Goal: Task Accomplishment & Management: Use online tool/utility

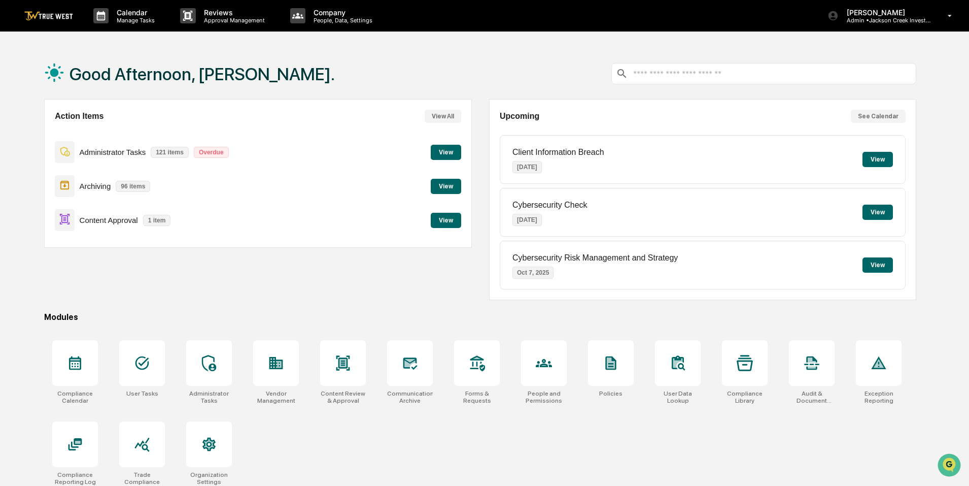
click at [452, 218] on button "View" at bounding box center [446, 220] width 30 height 15
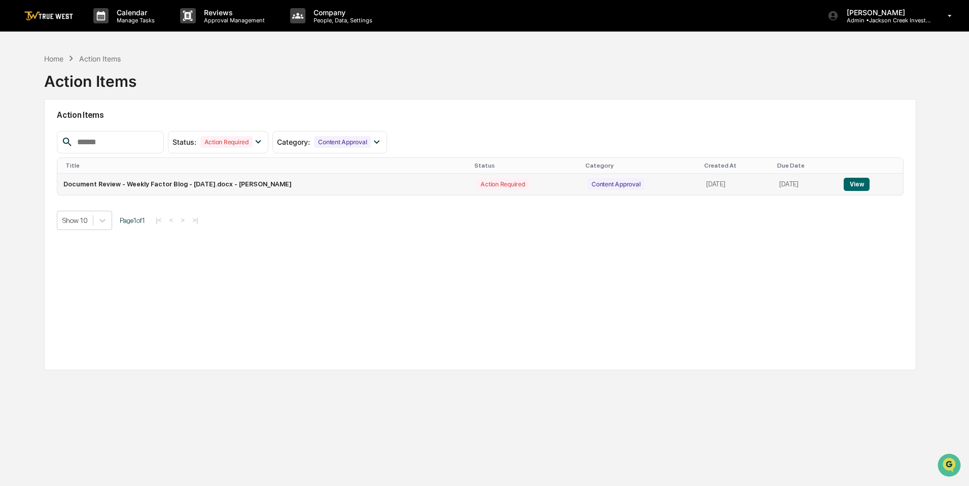
click at [860, 179] on button "View" at bounding box center [857, 184] width 26 height 13
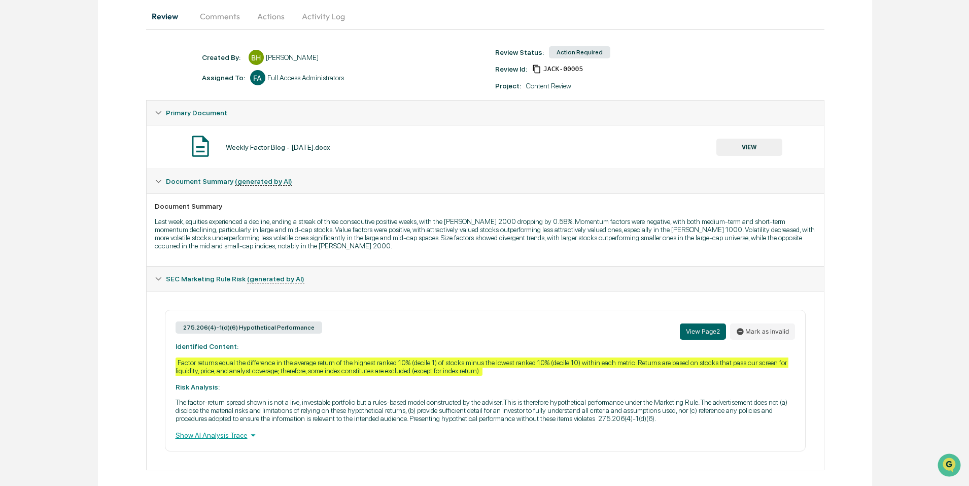
scroll to position [111, 0]
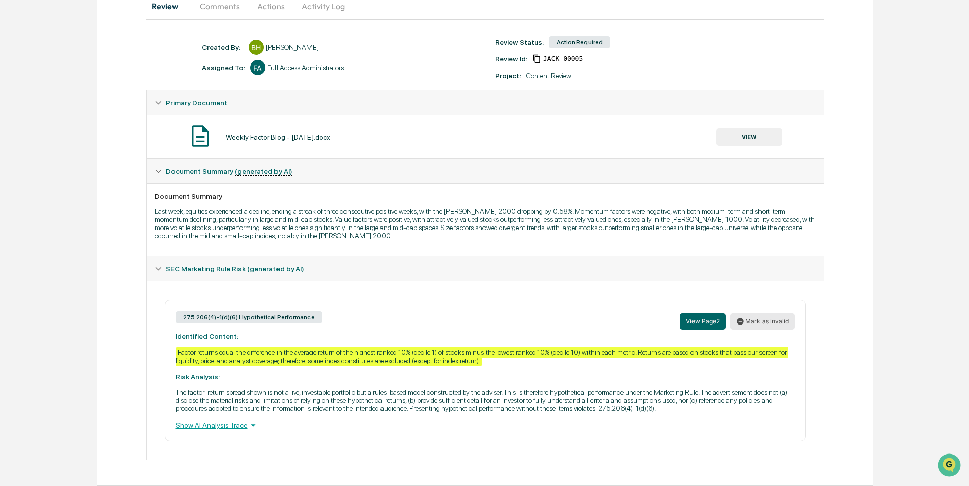
click at [756, 318] on button "Mark as invalid" at bounding box center [762, 321] width 65 height 16
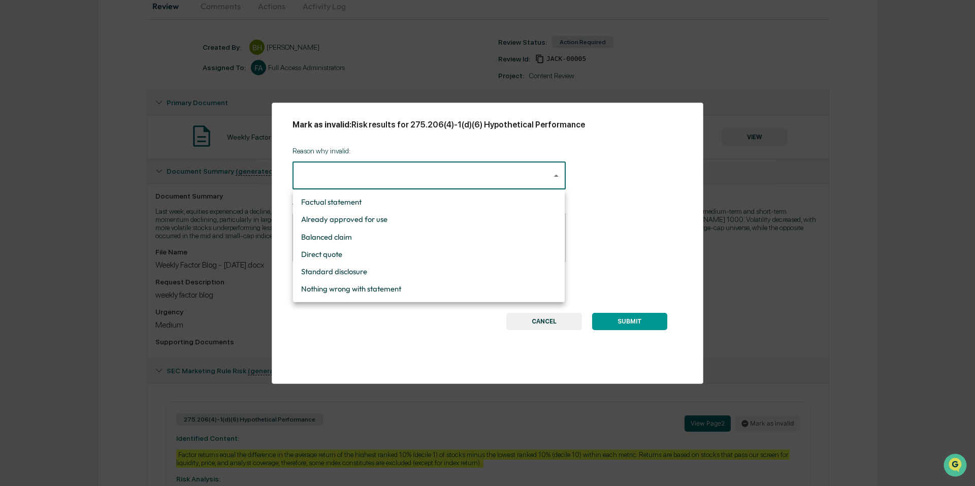
click at [548, 179] on body "Calendar Manage Tasks Reviews Approval Management Company People, Data, Setting…" at bounding box center [487, 238] width 975 height 698
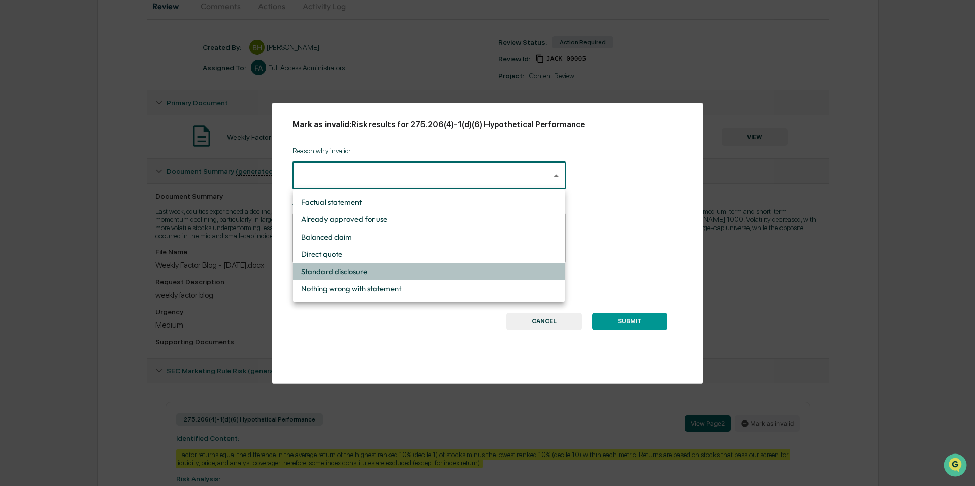
click at [366, 272] on li "Standard disclosure" at bounding box center [429, 271] width 272 height 17
type input "**********"
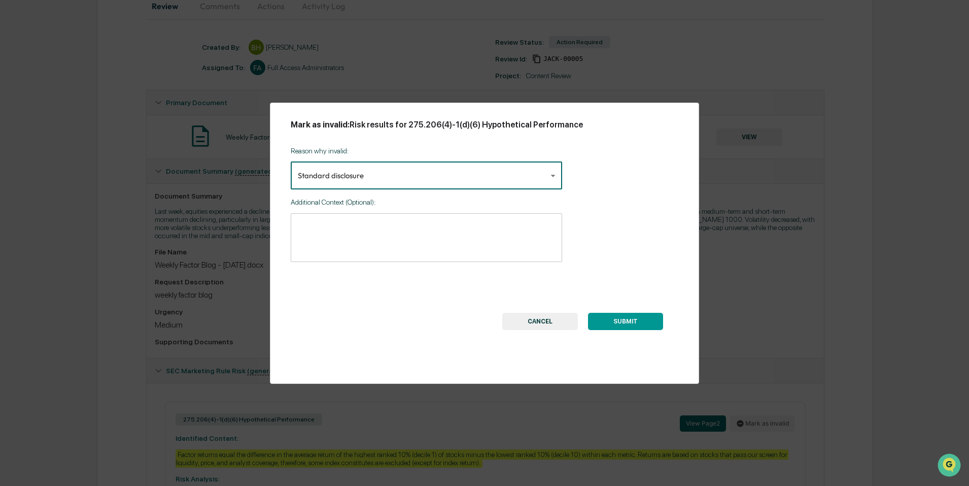
click at [626, 323] on button "SUBMIT" at bounding box center [625, 321] width 75 height 17
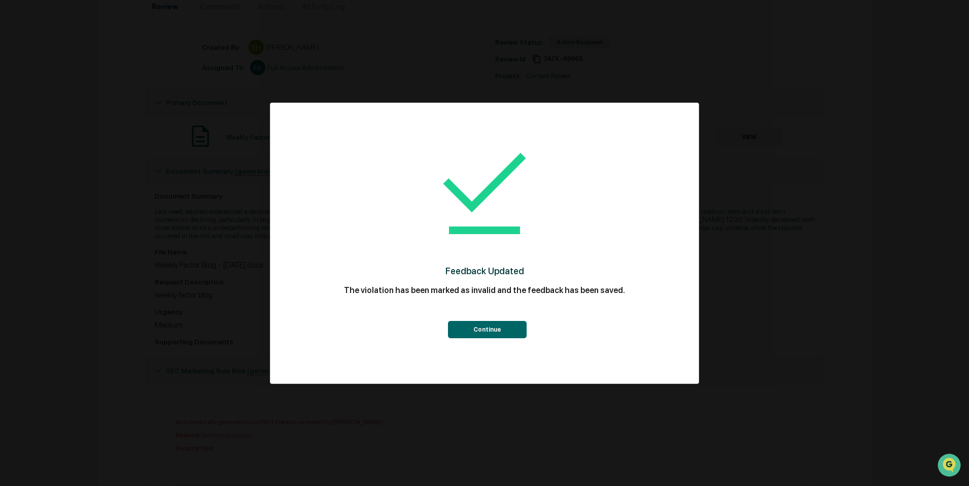
click at [514, 331] on button "Continue" at bounding box center [487, 329] width 79 height 17
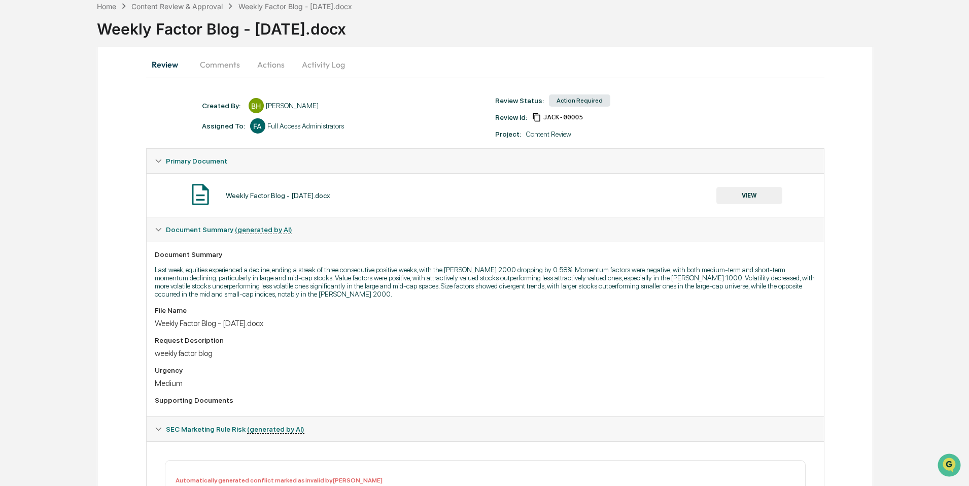
scroll to position [0, 0]
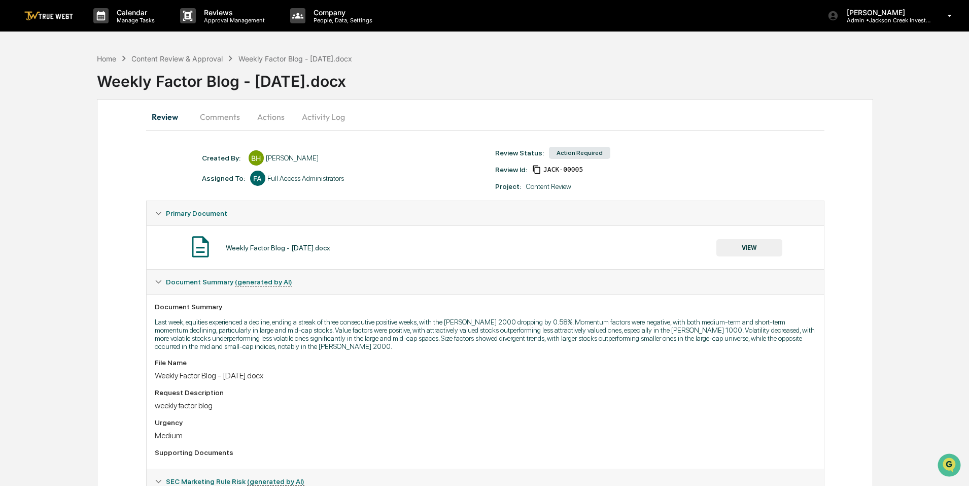
click at [267, 119] on button "Actions" at bounding box center [271, 117] width 46 height 24
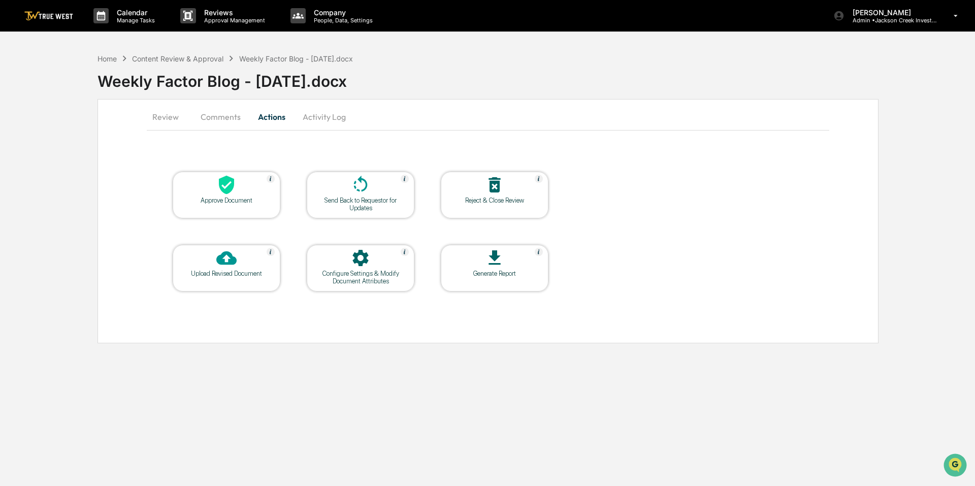
click at [199, 196] on div "Approve Document" at bounding box center [227, 195] width 108 height 47
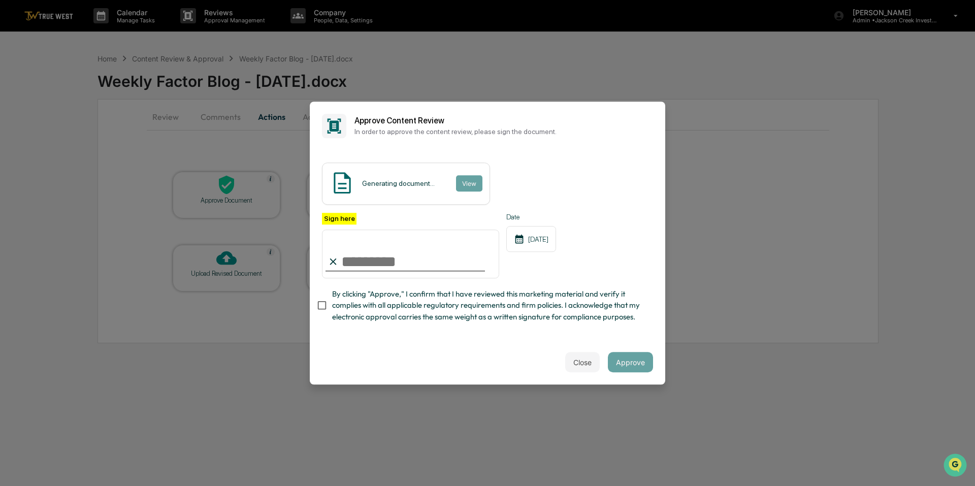
click at [372, 256] on input "Sign here" at bounding box center [410, 253] width 177 height 49
type input "**********"
click at [556, 260] on div "Date [DATE]" at bounding box center [531, 246] width 50 height 66
click at [550, 274] on div "Date [DATE]" at bounding box center [531, 246] width 50 height 66
click at [513, 187] on div "Content Review Report View" at bounding box center [487, 183] width 331 height 42
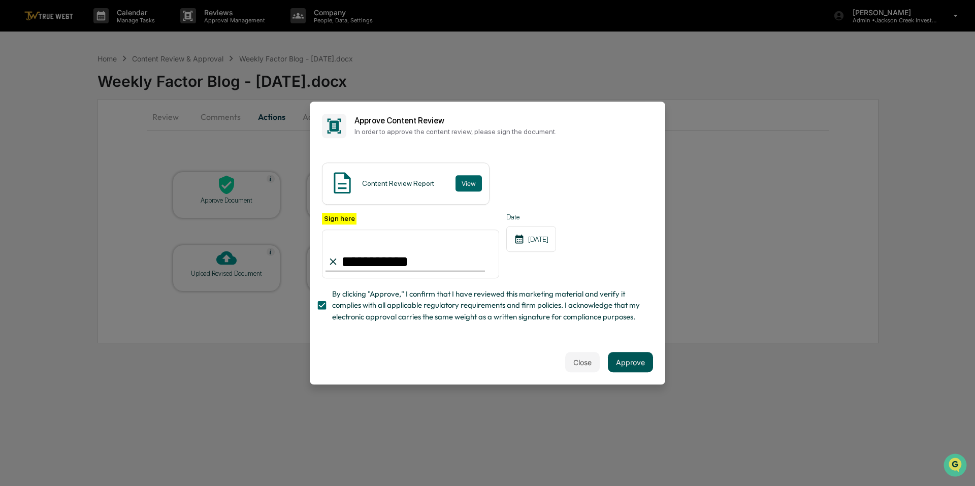
click at [617, 363] on button "Approve" at bounding box center [630, 362] width 45 height 20
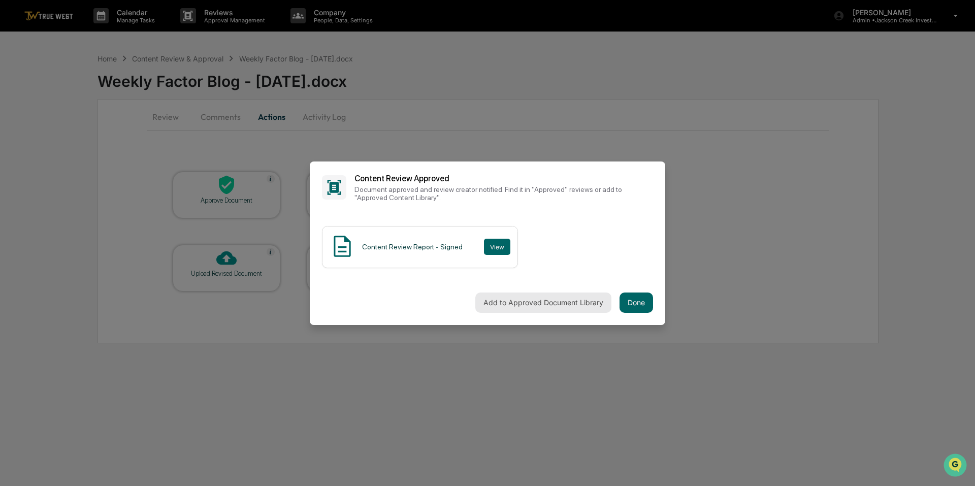
click at [513, 298] on button "Add to Approved Document Library" at bounding box center [543, 302] width 136 height 20
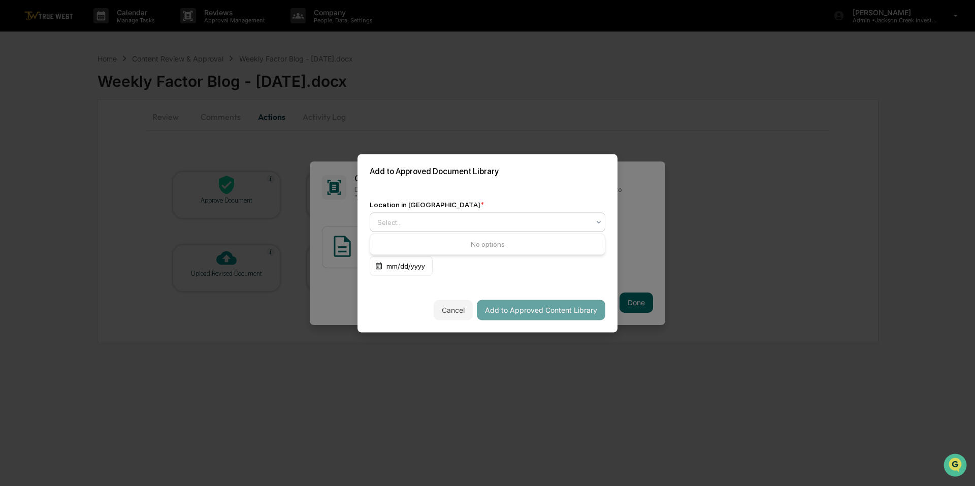
click at [556, 223] on div at bounding box center [483, 222] width 212 height 10
click at [536, 227] on div "Select..." at bounding box center [483, 222] width 222 height 14
click at [537, 226] on div at bounding box center [483, 222] width 212 height 10
click at [597, 223] on icon at bounding box center [598, 222] width 8 height 8
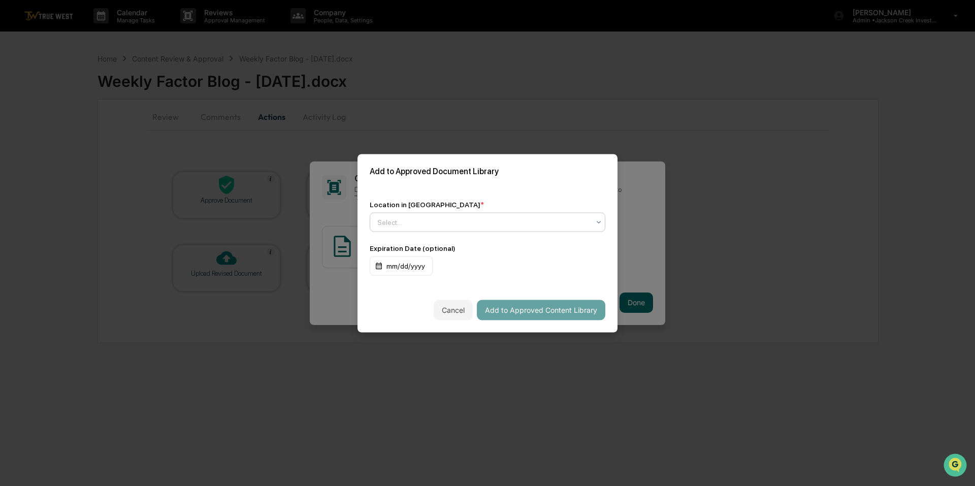
click at [597, 222] on icon at bounding box center [598, 222] width 4 height 3
click at [468, 226] on div at bounding box center [483, 222] width 212 height 10
click at [595, 217] on div at bounding box center [598, 222] width 8 height 18
click at [409, 249] on div "Approved Content Library" at bounding box center [487, 246] width 234 height 20
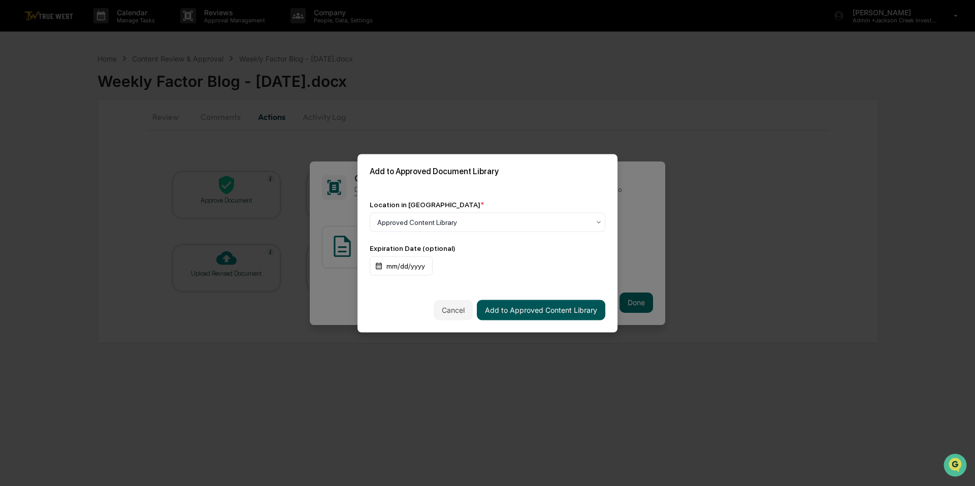
click at [515, 310] on button "Add to Approved Content Library" at bounding box center [541, 309] width 128 height 20
